Goal: Find contact information: Find contact information

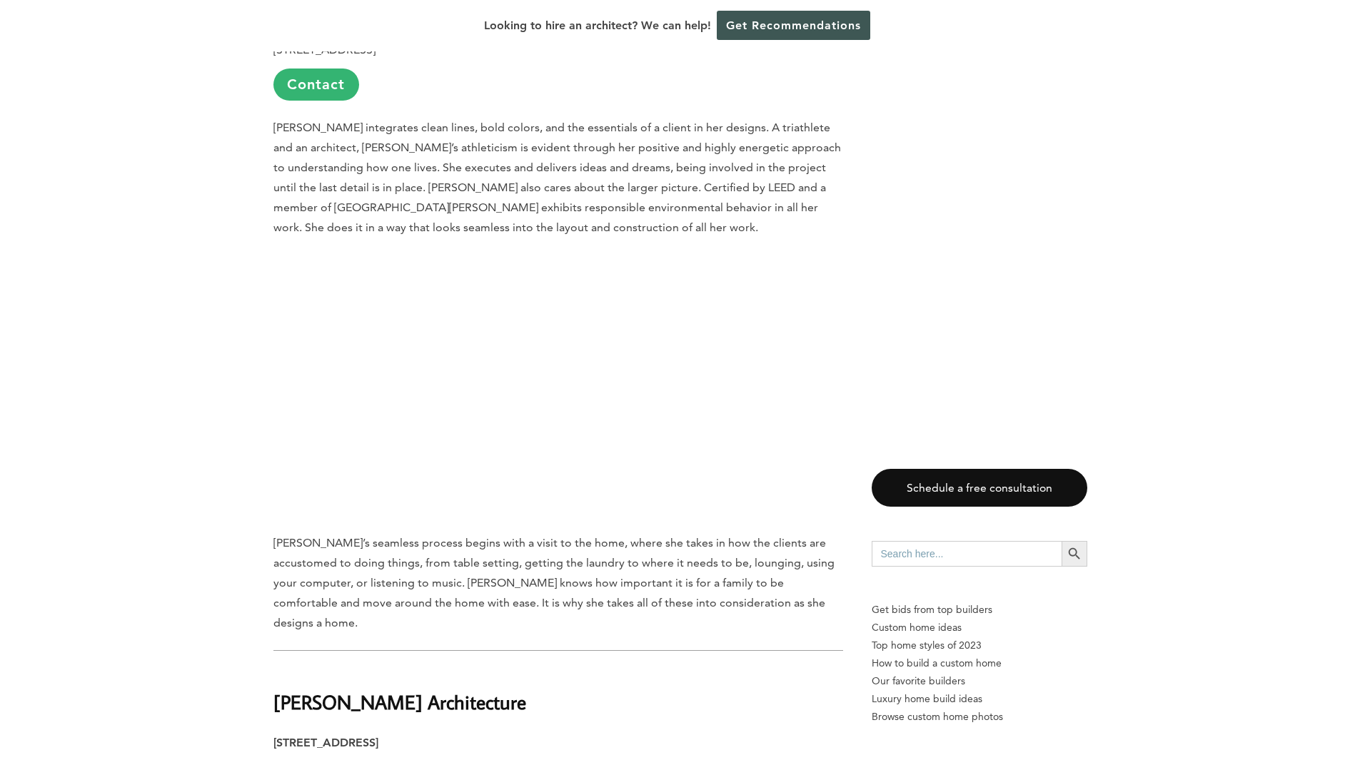
scroll to position [11488, 0]
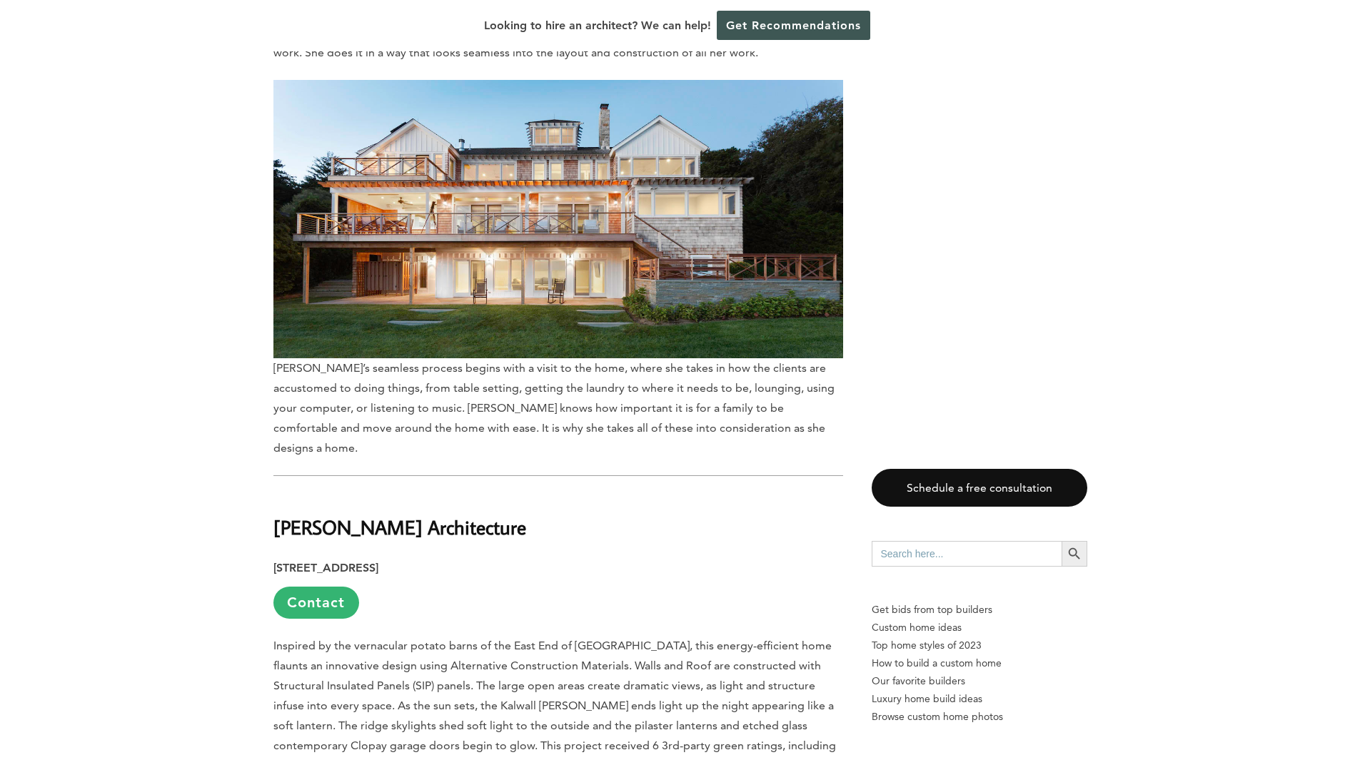
click at [364, 515] on b "[PERSON_NAME] Architecture" at bounding box center [399, 527] width 253 height 25
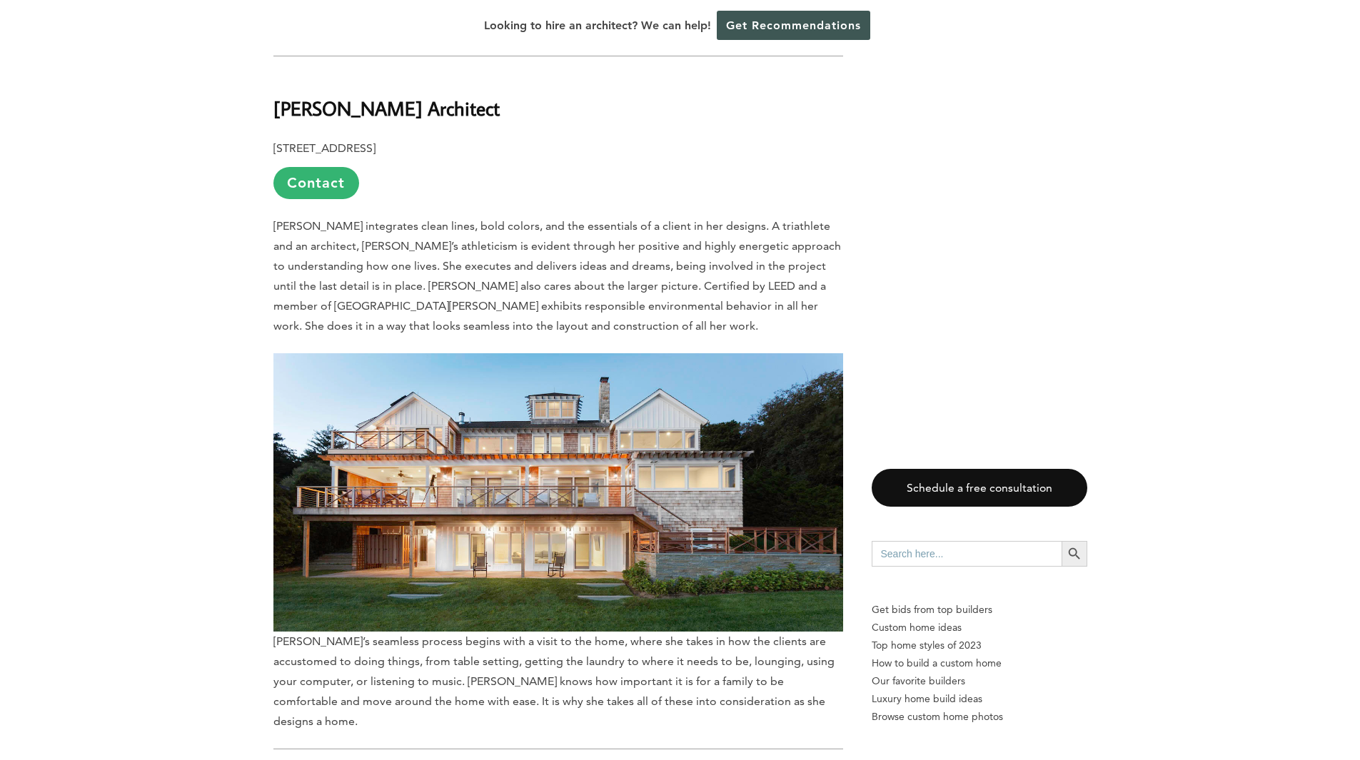
scroll to position [11131, 0]
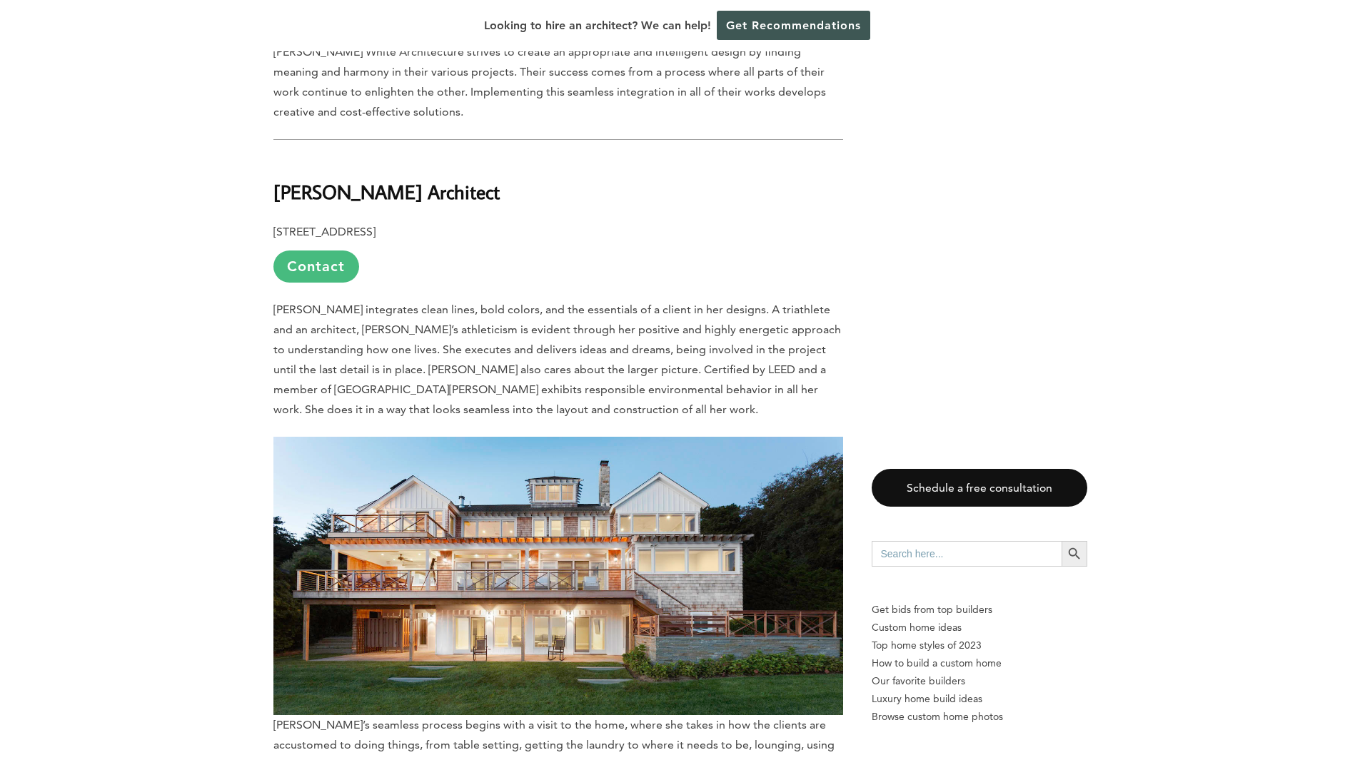
click at [303, 251] on link "Contact" at bounding box center [316, 267] width 86 height 32
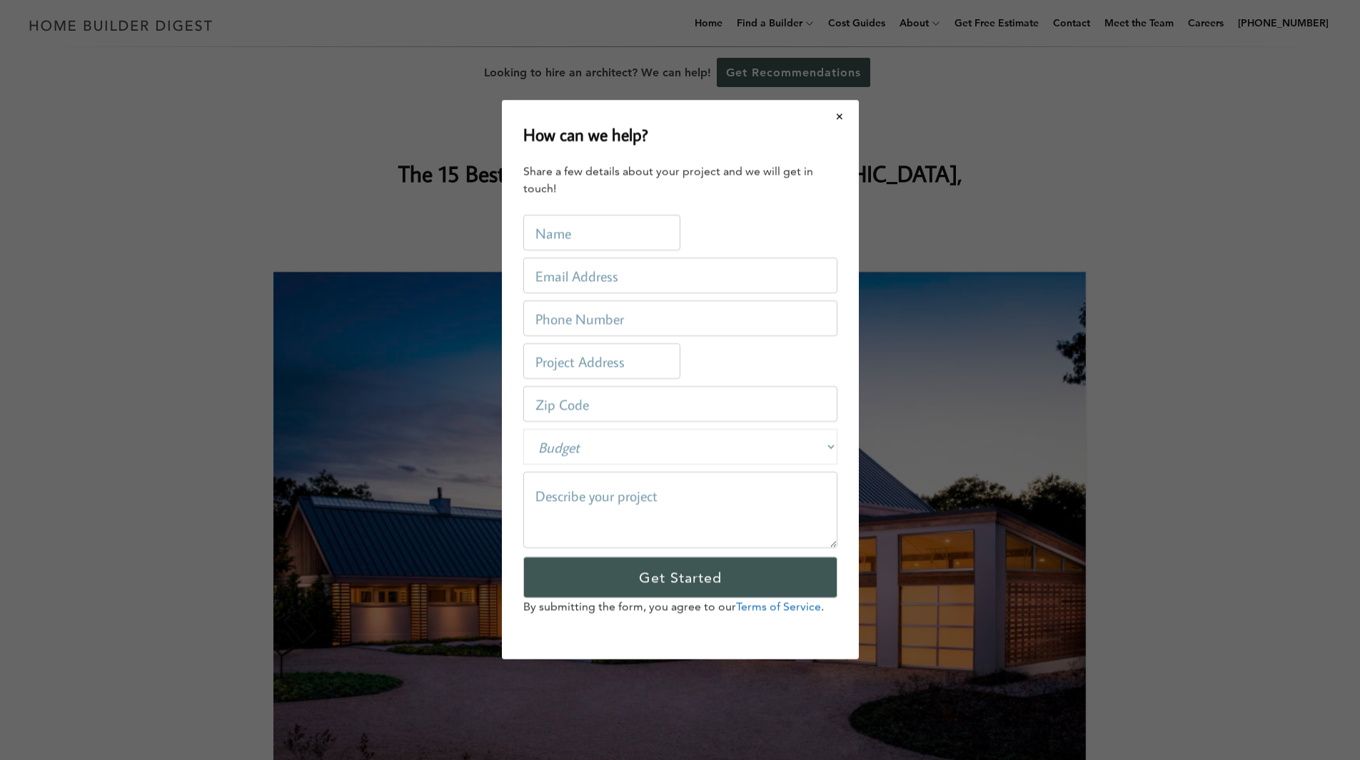
scroll to position [0, 0]
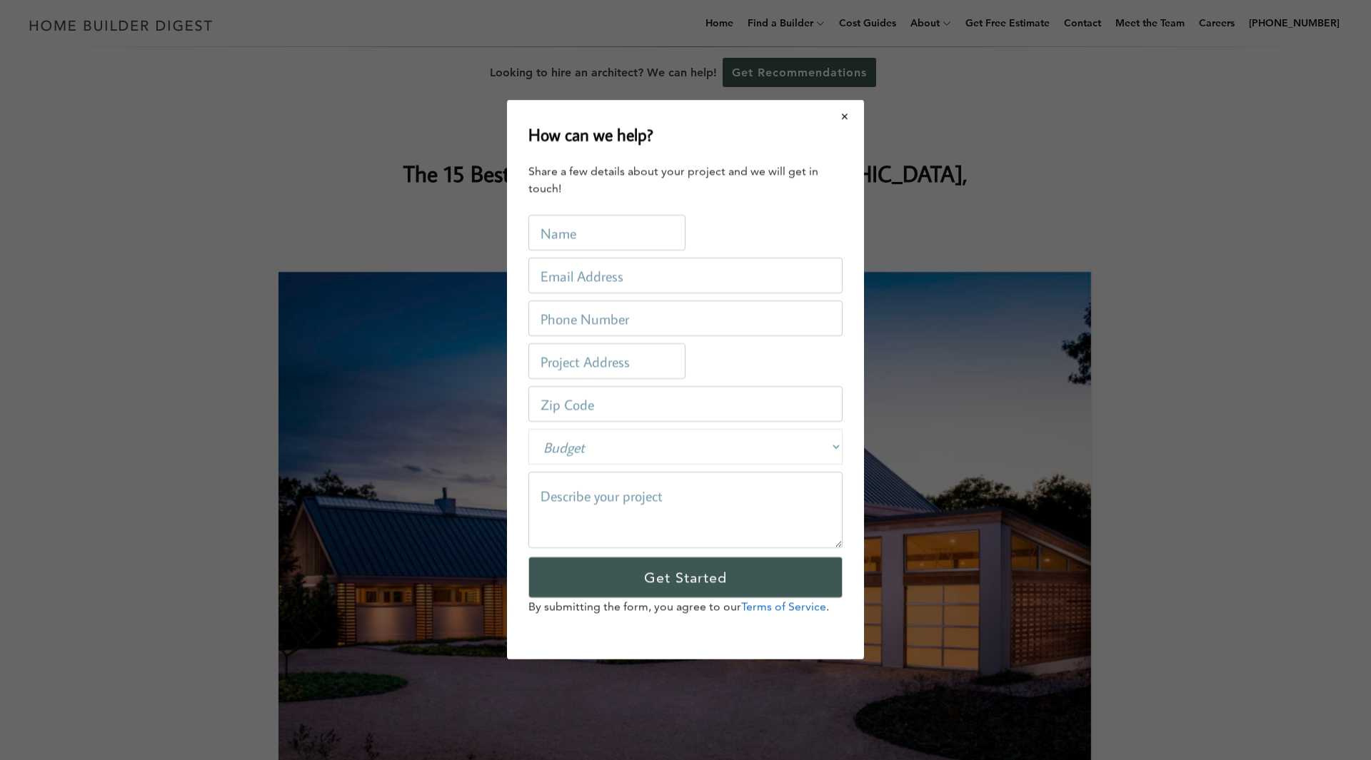
click at [851, 118] on button "Close modal" at bounding box center [845, 116] width 38 height 30
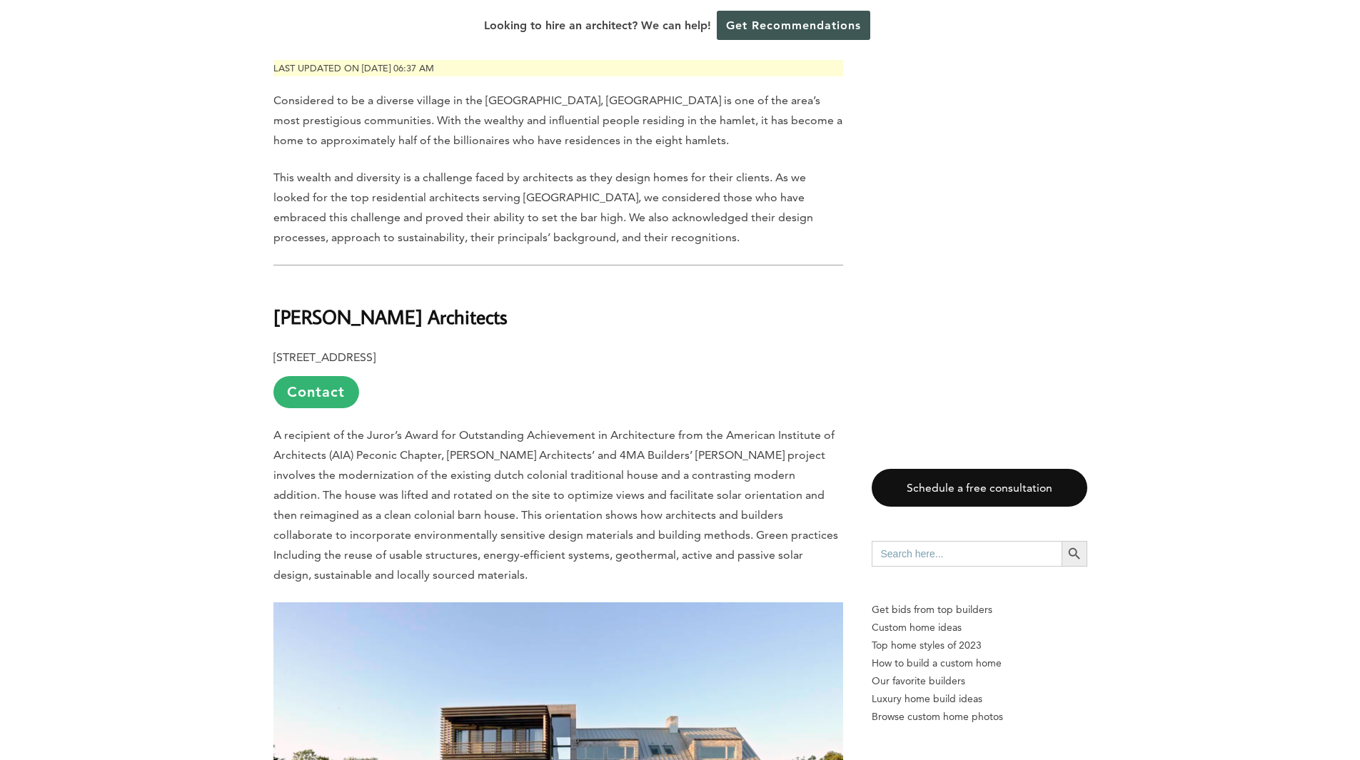
scroll to position [857, 0]
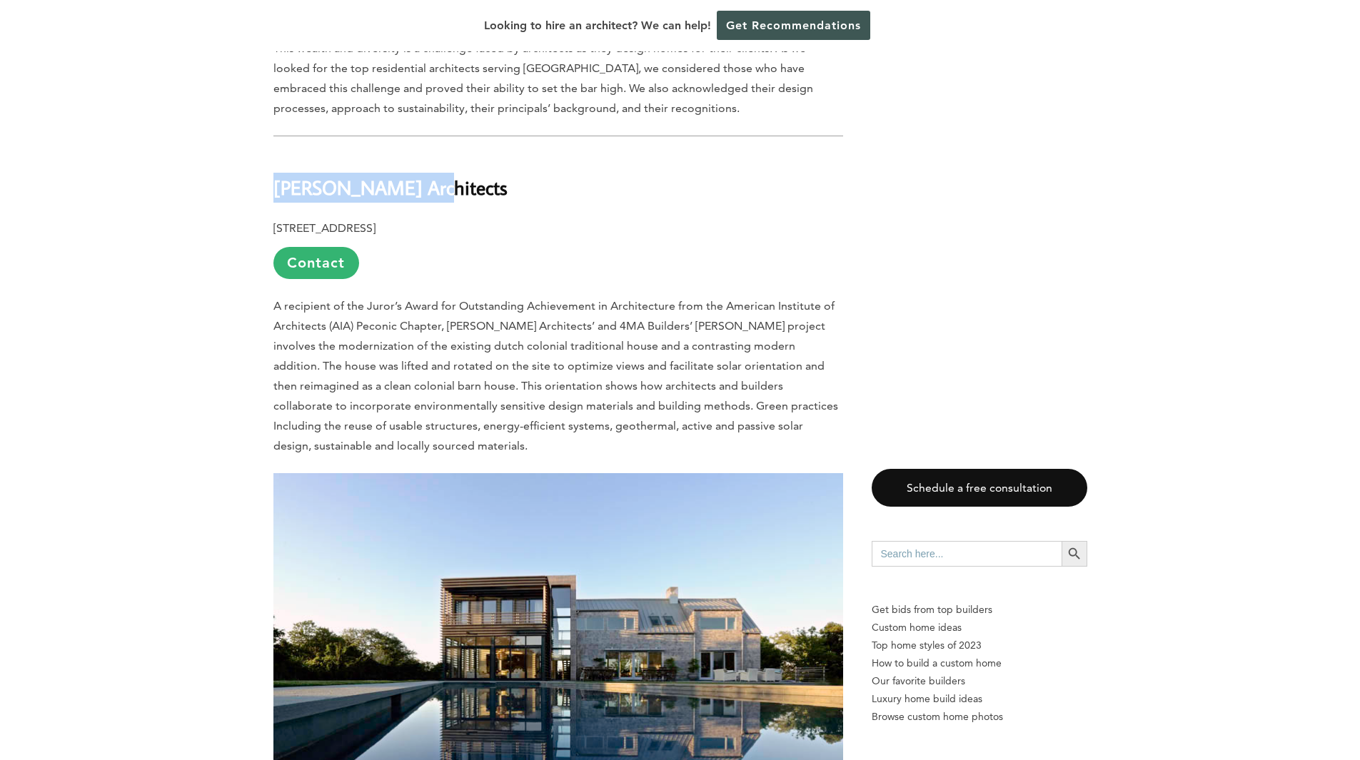
drag, startPoint x: 275, startPoint y: 184, endPoint x: 416, endPoint y: 198, distance: 142.0
click at [416, 198] on h2 "[PERSON_NAME] Architects" at bounding box center [558, 177] width 570 height 49
copy b "[PERSON_NAME] Architects"
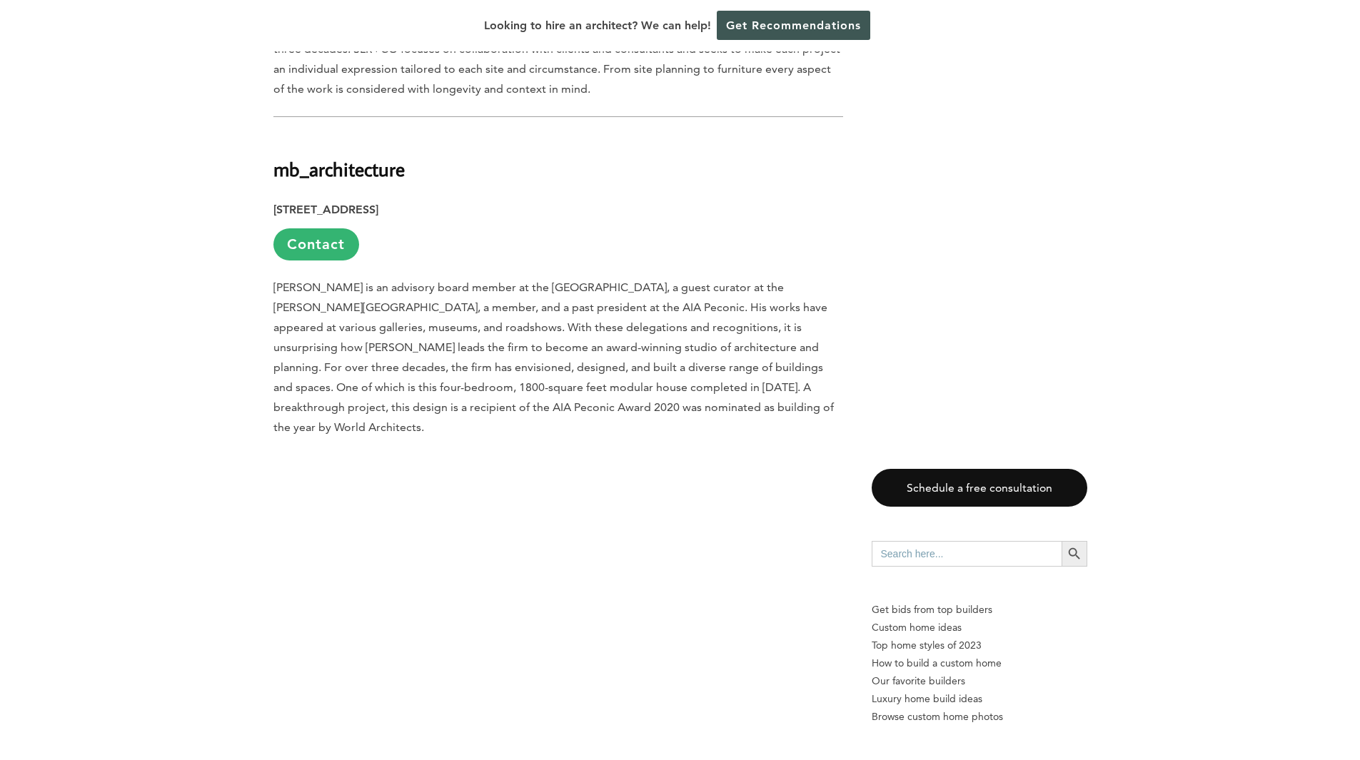
scroll to position [3569, 0]
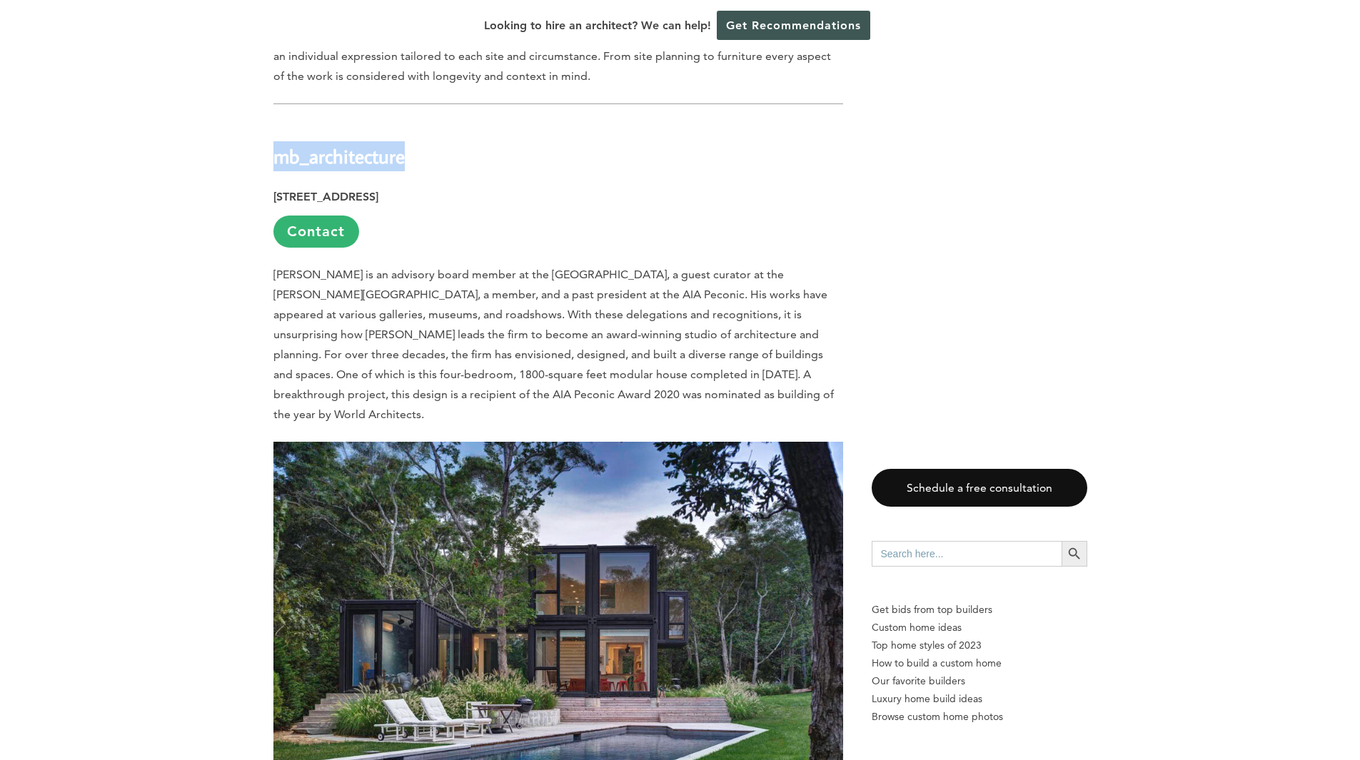
drag, startPoint x: 281, startPoint y: 149, endPoint x: 402, endPoint y: 144, distance: 121.5
click at [402, 144] on b "mb_architecture" at bounding box center [338, 155] width 131 height 25
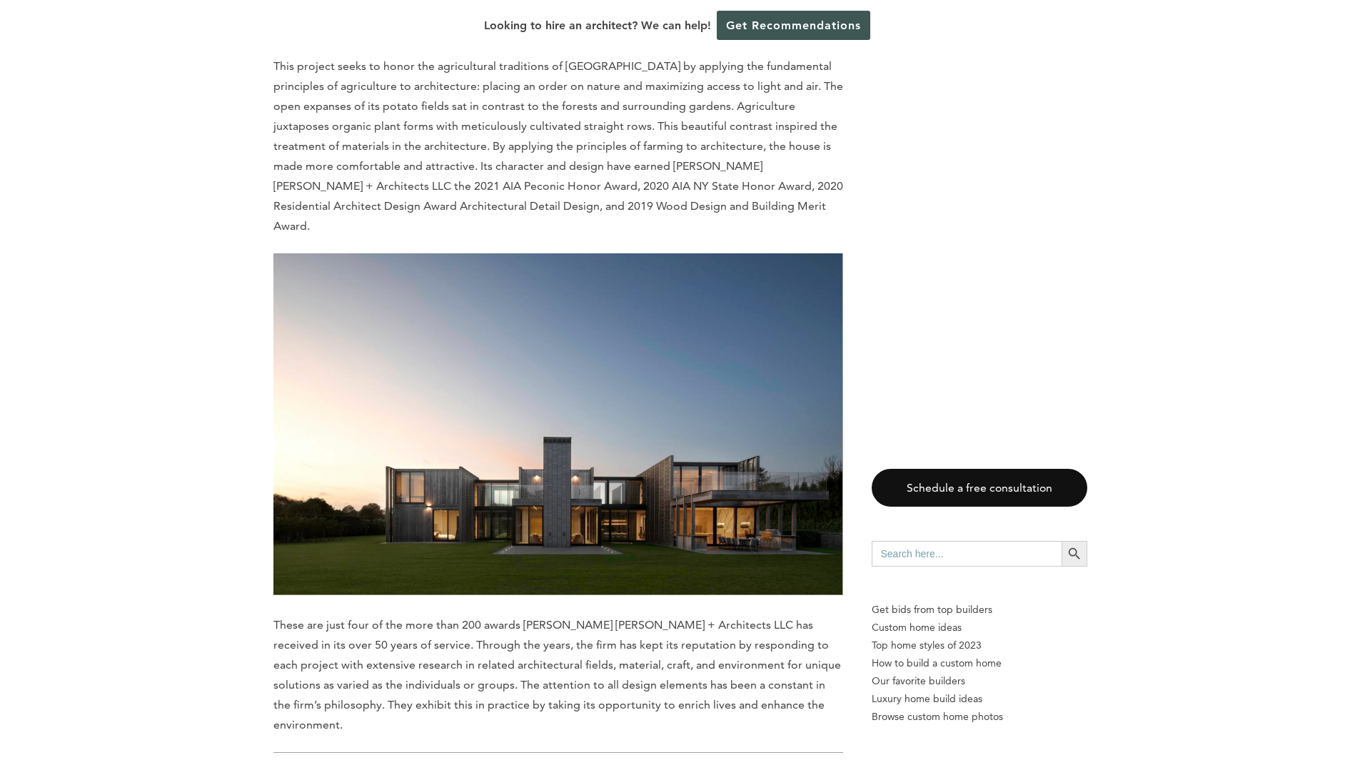
scroll to position [5211, 0]
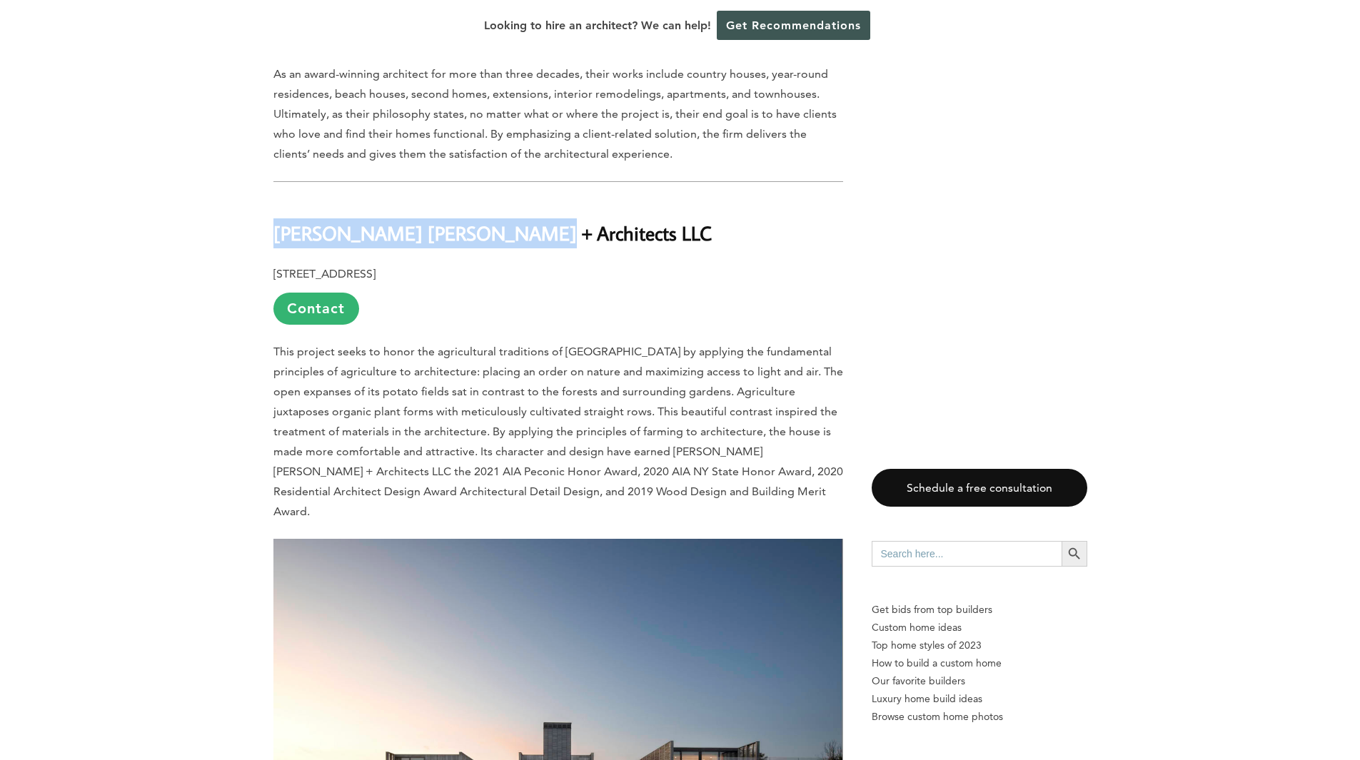
drag, startPoint x: 269, startPoint y: 179, endPoint x: 539, endPoint y: 194, distance: 270.3
copy b "[PERSON_NAME] [PERSON_NAME] + Architects LLC"
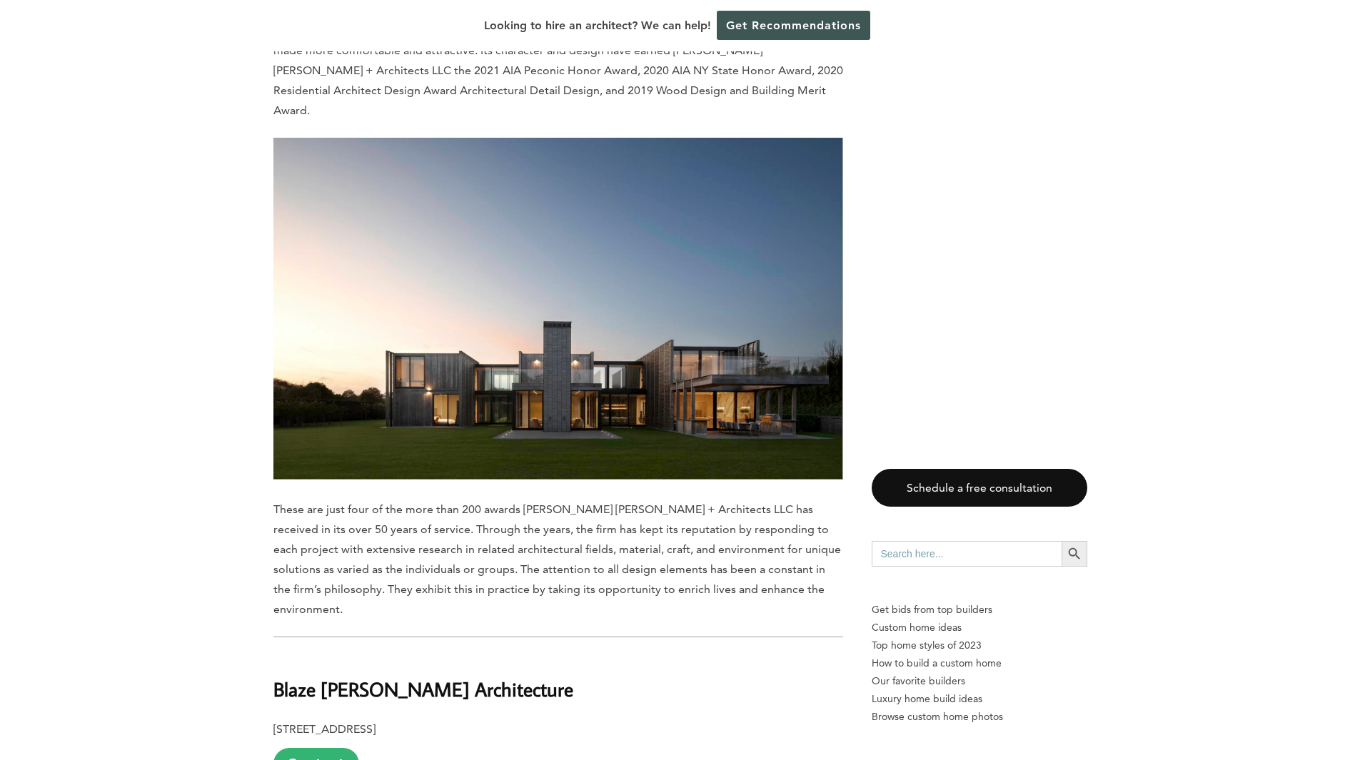
scroll to position [5782, 0]
